Goal: Task Accomplishment & Management: Use online tool/utility

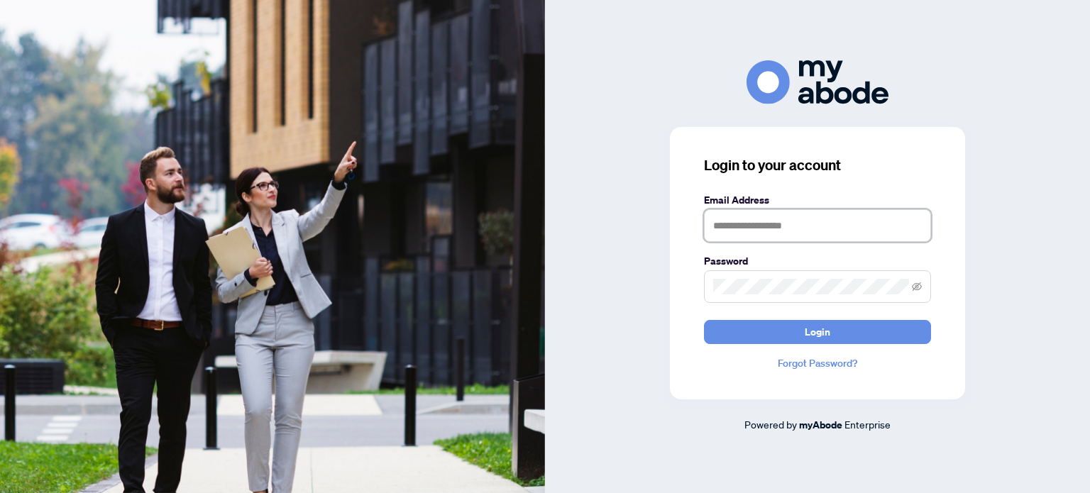
click at [828, 229] on input "text" at bounding box center [817, 225] width 227 height 33
type input "**********"
click at [544, 448] on img at bounding box center [272, 246] width 545 height 493
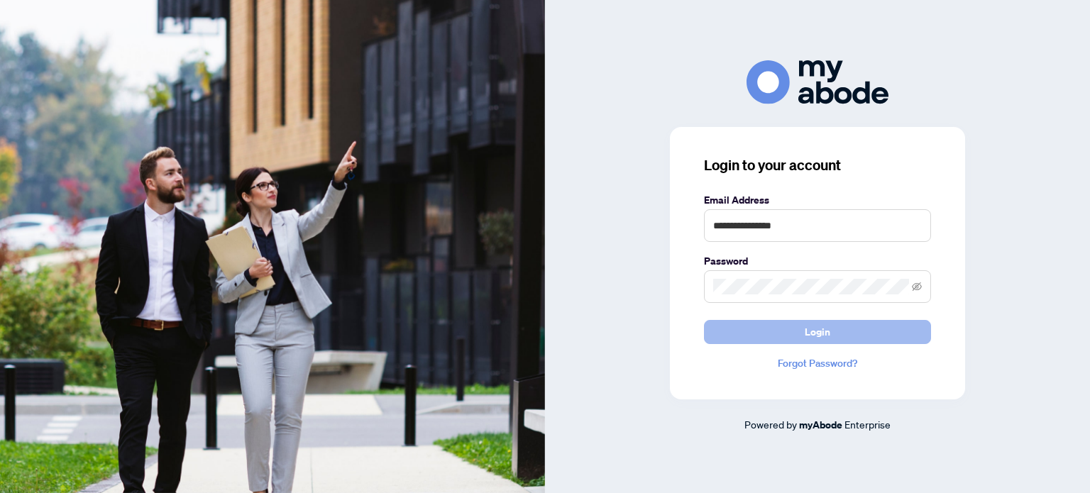
click at [814, 321] on span "Login" at bounding box center [818, 332] width 26 height 23
click at [823, 331] on span "Login" at bounding box center [818, 332] width 26 height 23
click at [922, 285] on span at bounding box center [817, 286] width 227 height 33
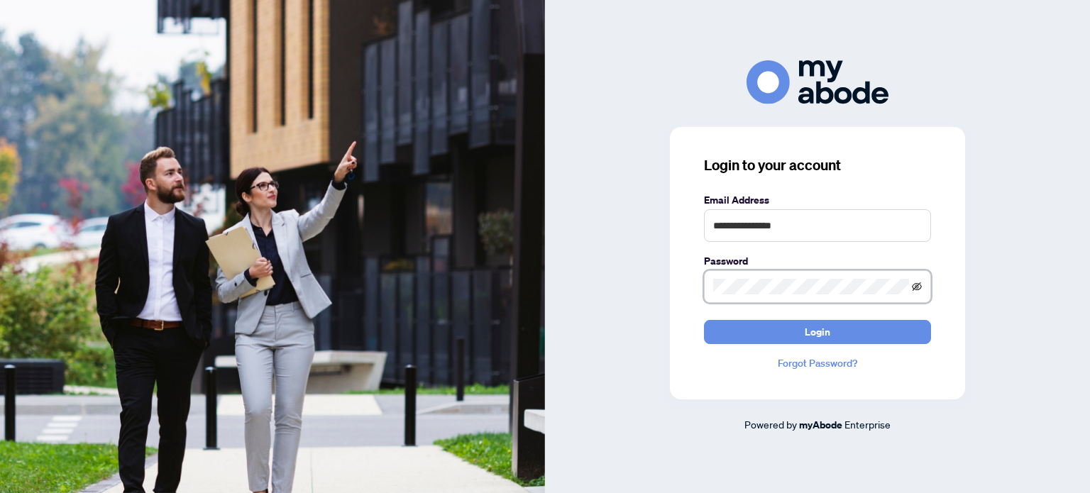
click at [916, 285] on icon "eye-invisible" at bounding box center [917, 287] width 10 height 10
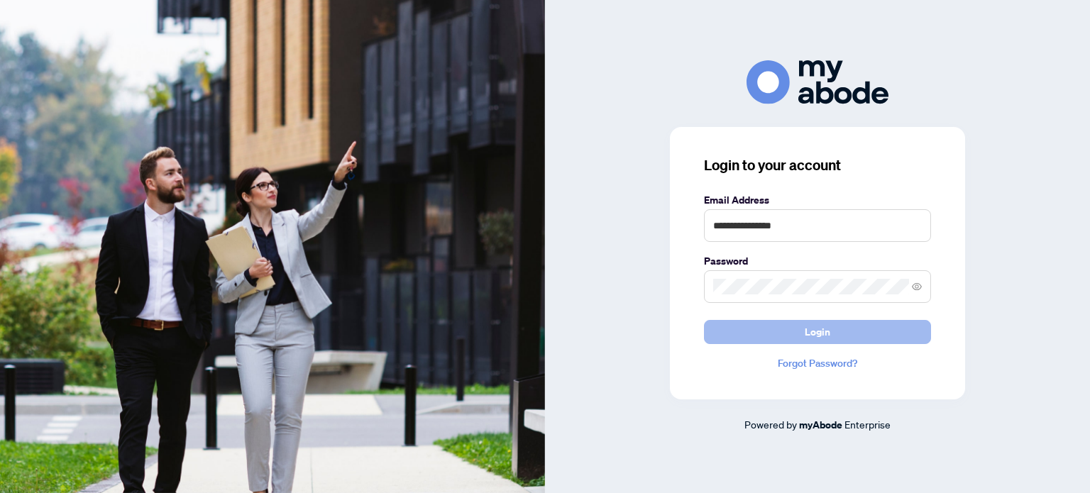
click at [838, 322] on button "Login" at bounding box center [817, 332] width 227 height 24
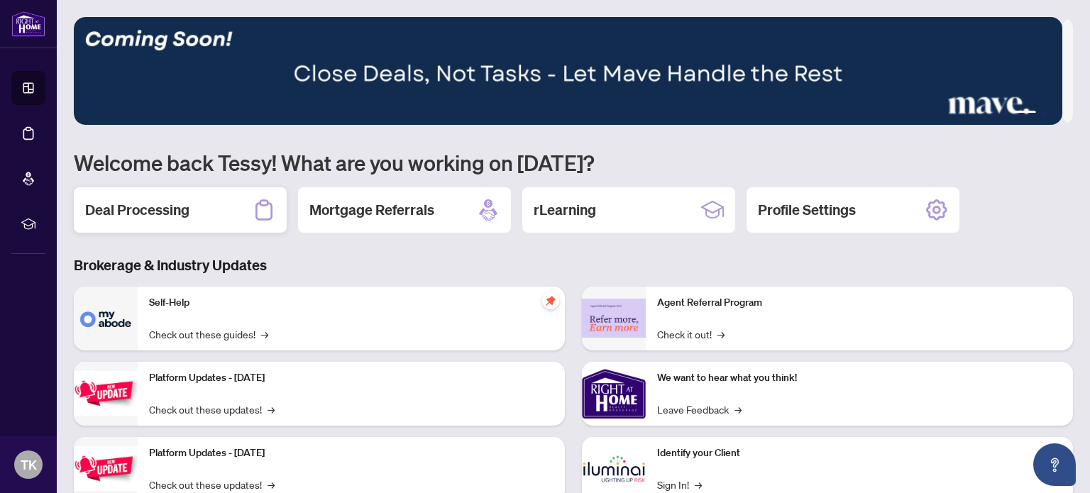
click at [151, 208] on h2 "Deal Processing" at bounding box center [137, 210] width 104 height 20
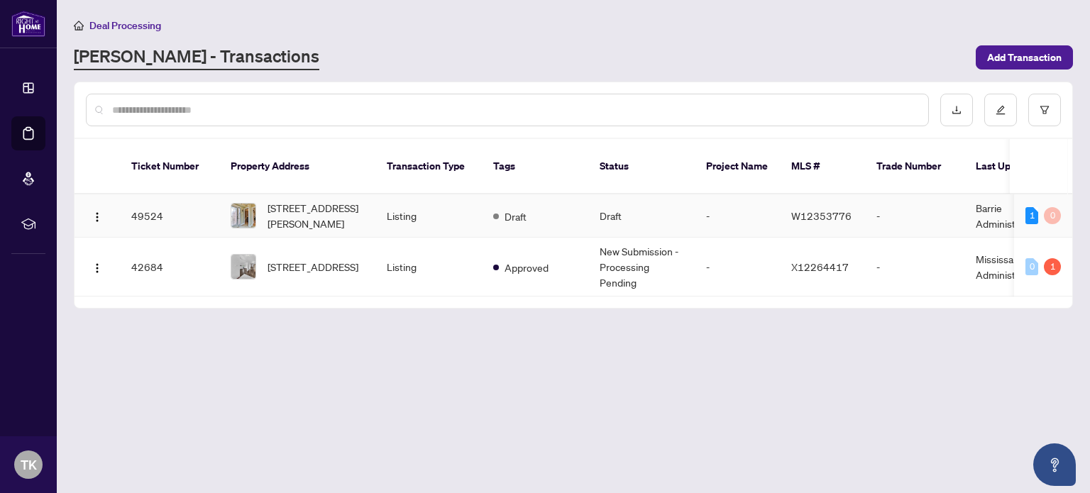
click at [147, 194] on td "49524" at bounding box center [169, 215] width 99 height 43
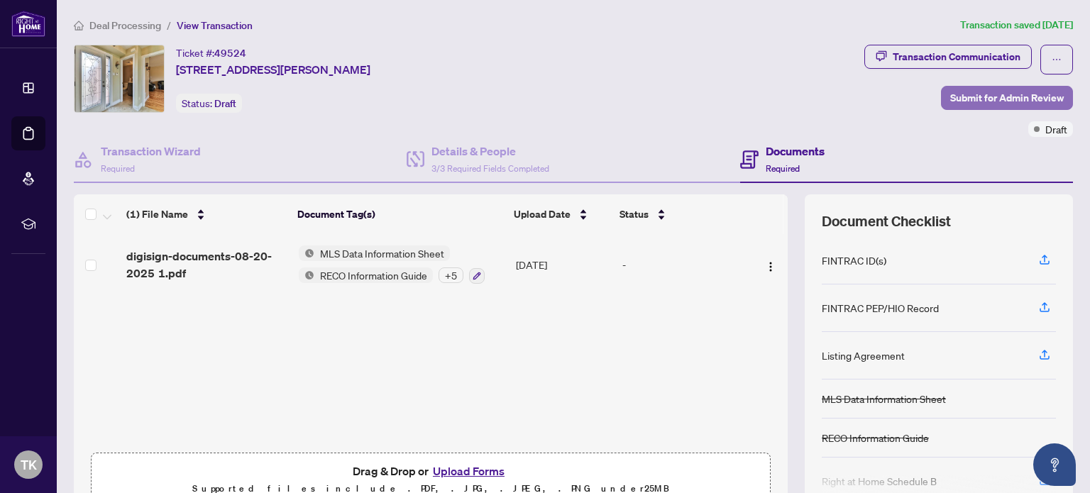
click at [994, 89] on span "Submit for Admin Review" at bounding box center [1007, 98] width 114 height 23
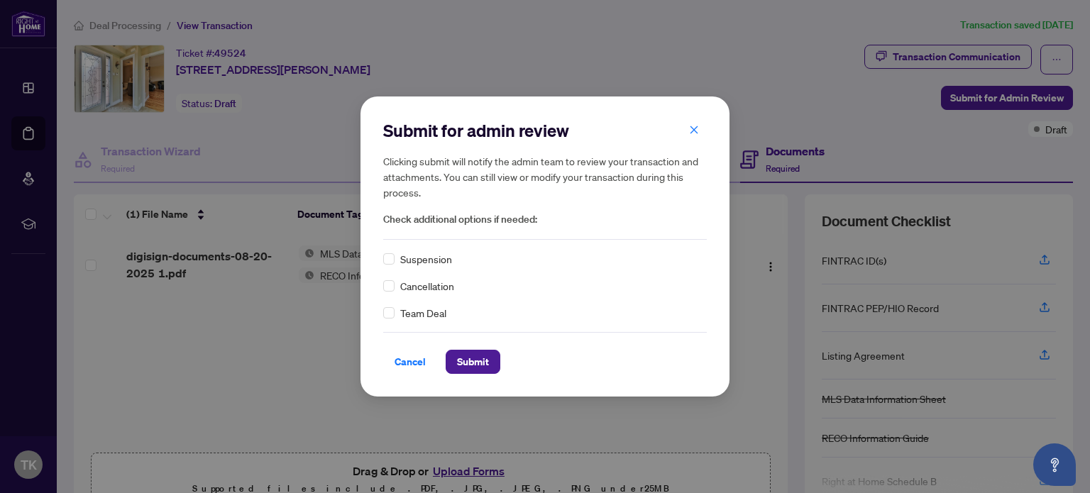
click at [994, 88] on div "Submit for admin review Clicking submit will notify the admin team to review yo…" at bounding box center [545, 246] width 1090 height 493
click at [459, 360] on span "Submit" at bounding box center [473, 362] width 32 height 23
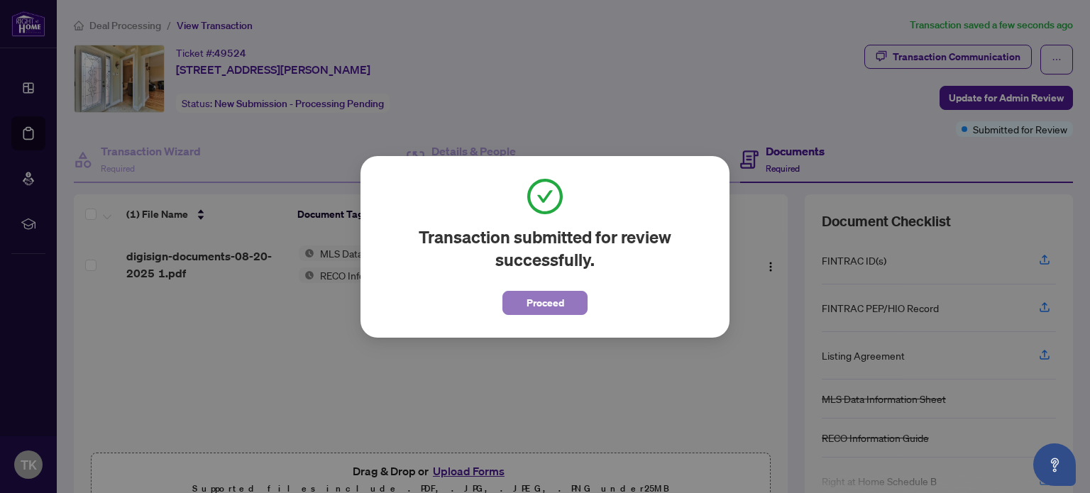
click at [557, 306] on span "Proceed" at bounding box center [546, 303] width 38 height 23
